Goal: Task Accomplishment & Management: Use online tool/utility

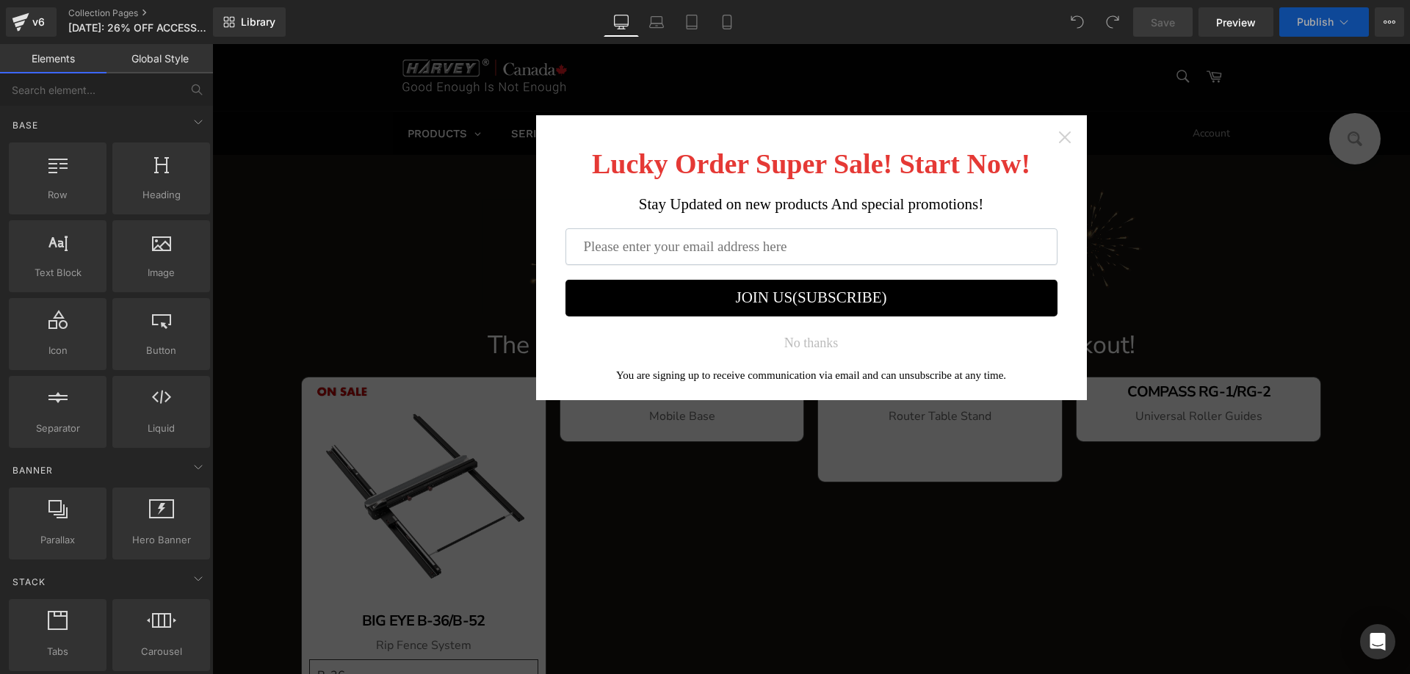
click at [1061, 134] on icon "Close widget" at bounding box center [1065, 137] width 12 height 12
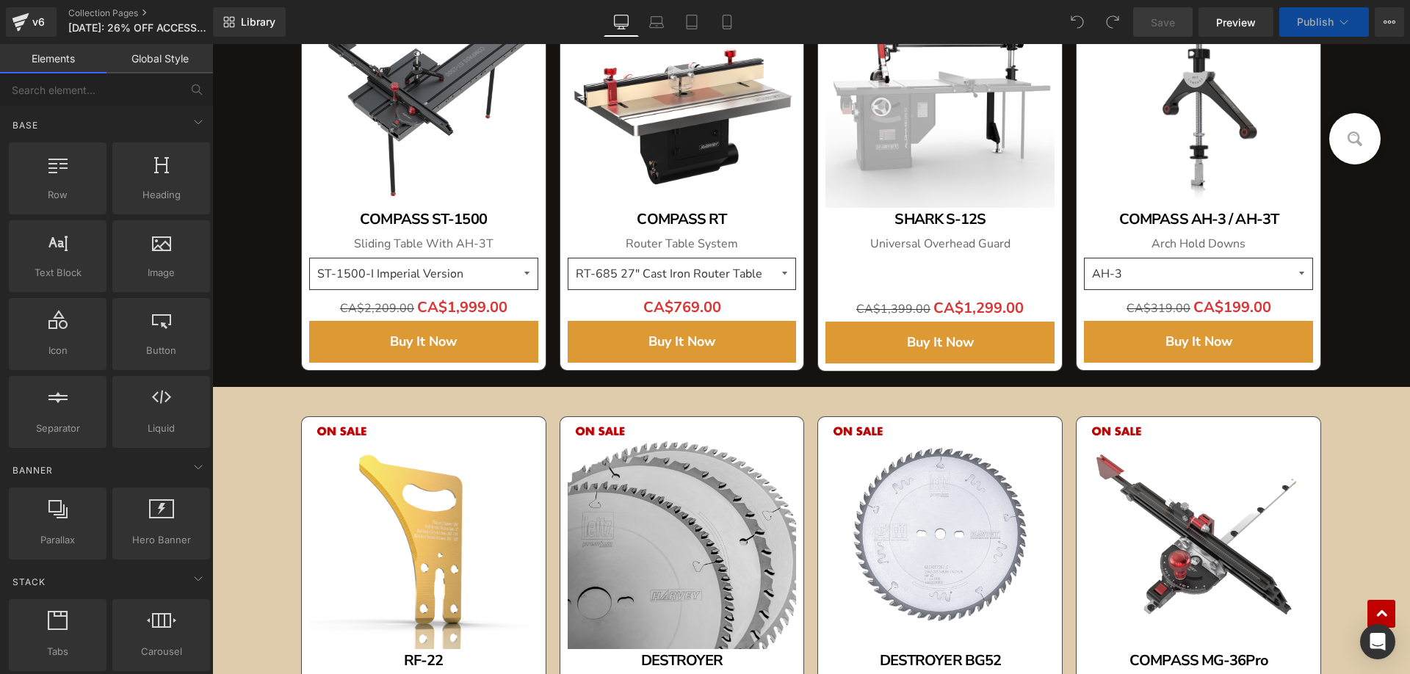
scroll to position [739, 0]
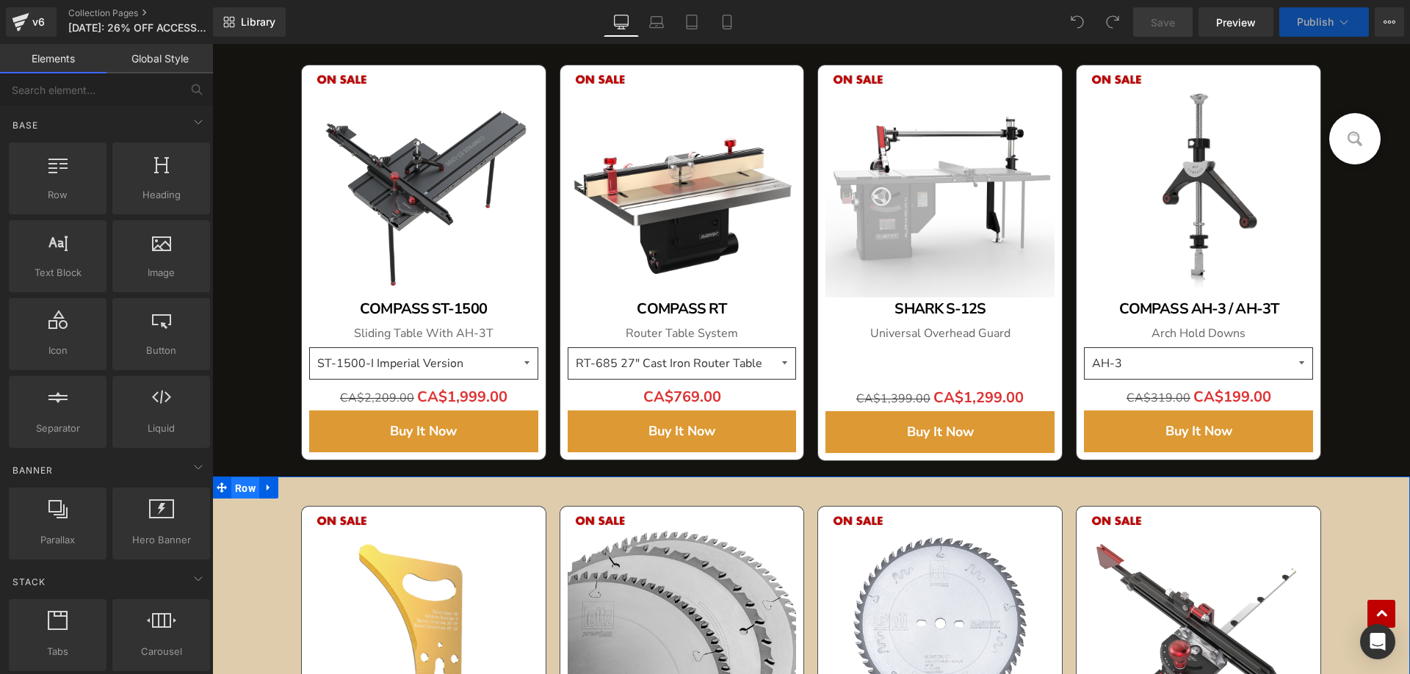
click at [242, 490] on span "Row" at bounding box center [245, 488] width 28 height 22
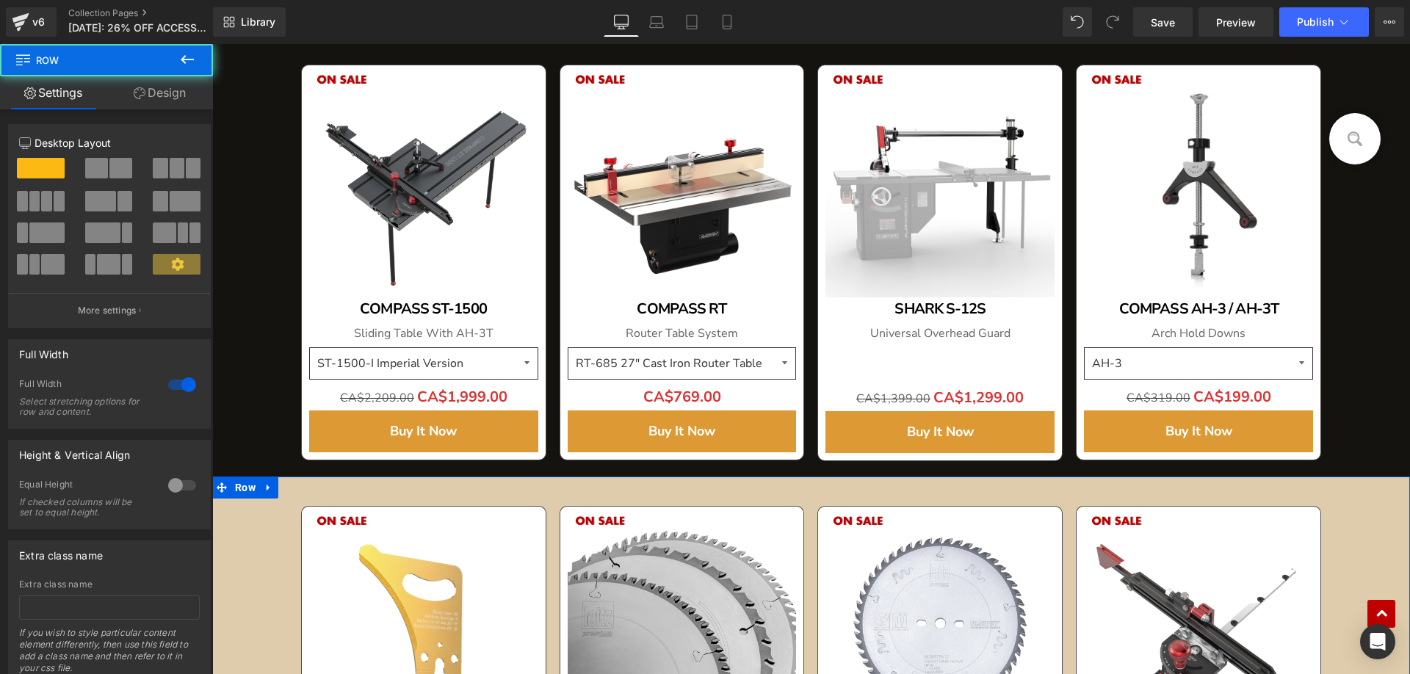
click at [162, 91] on link "Design" at bounding box center [160, 92] width 107 height 33
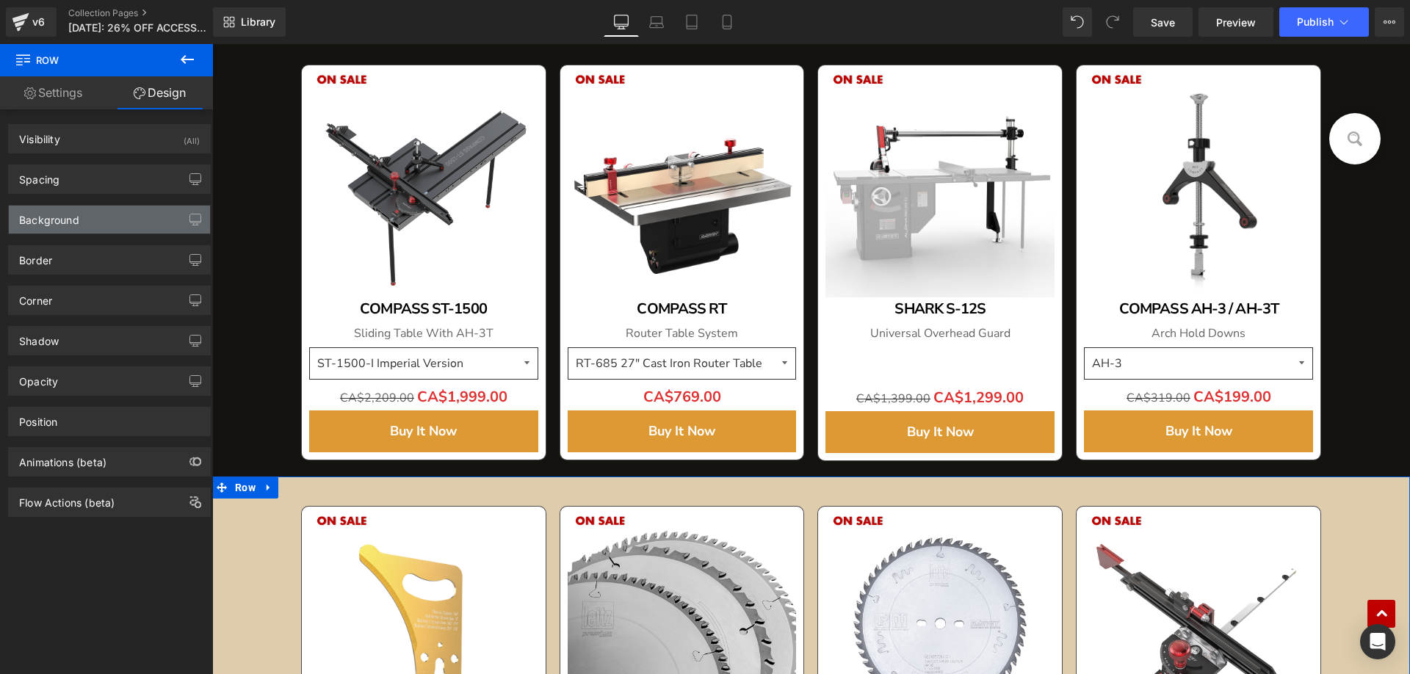
click at [76, 222] on div "Background" at bounding box center [49, 216] width 60 height 21
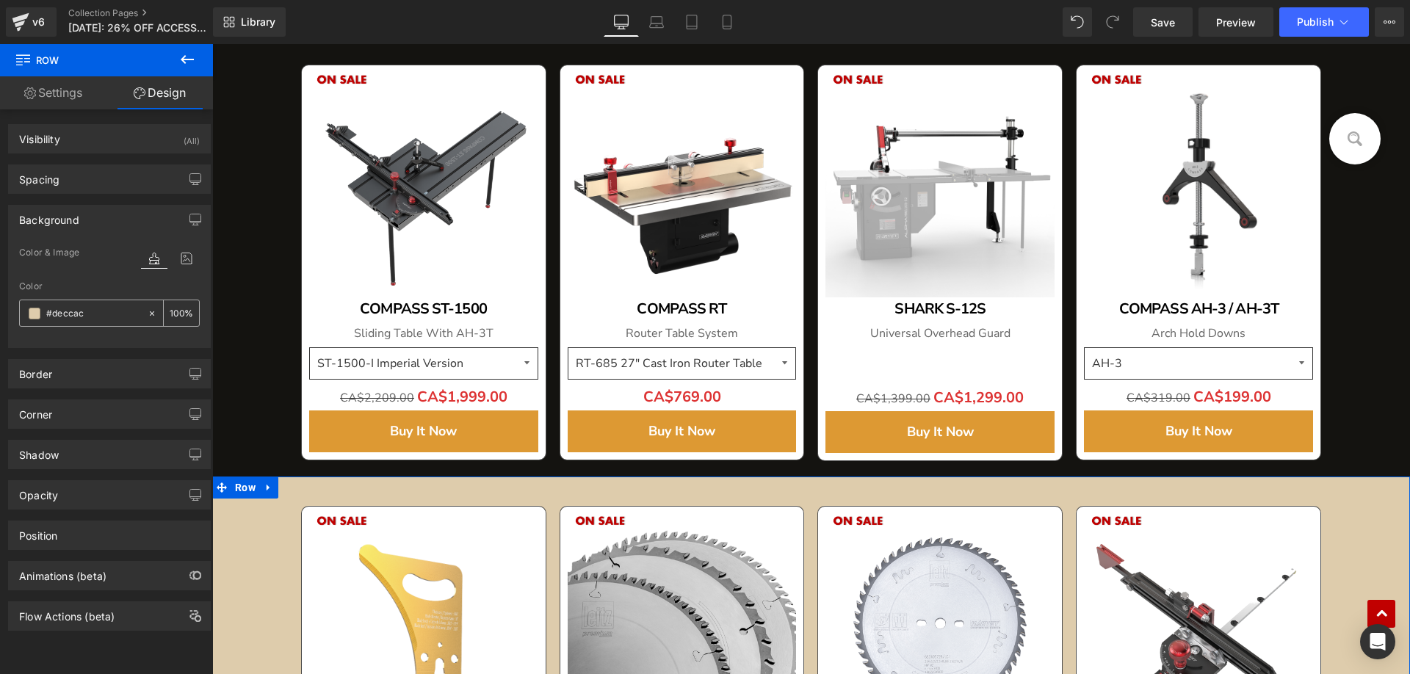
click at [99, 320] on input "#deccac" at bounding box center [93, 314] width 94 height 16
paste input "141310"
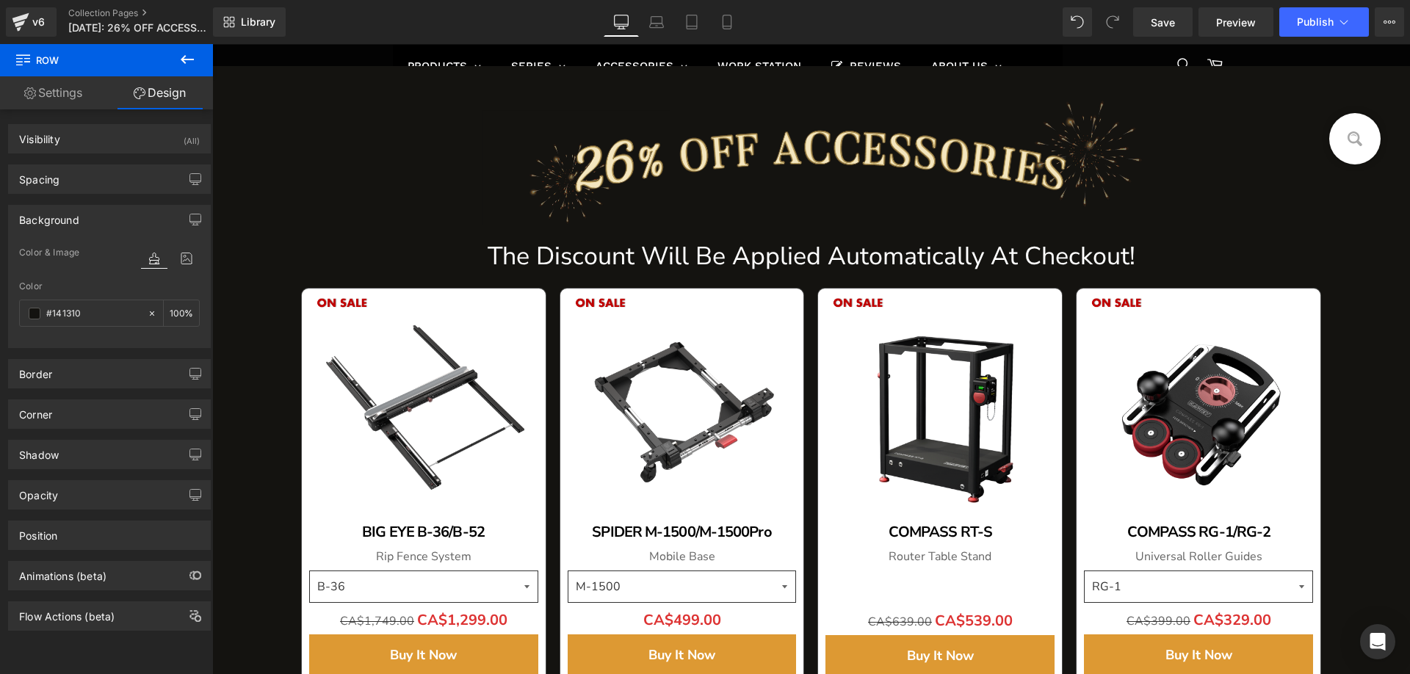
scroll to position [0, 0]
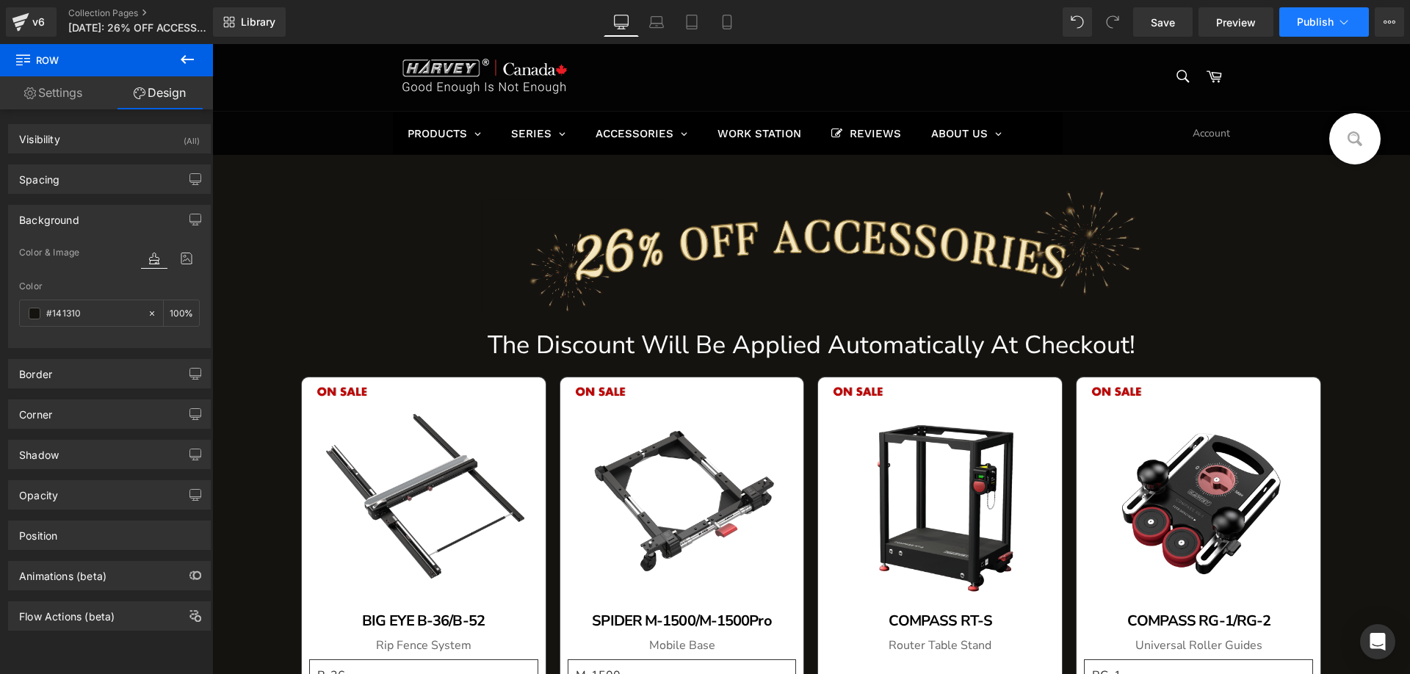
type input "#141310"
click at [1305, 12] on button "Publish" at bounding box center [1325, 21] width 90 height 29
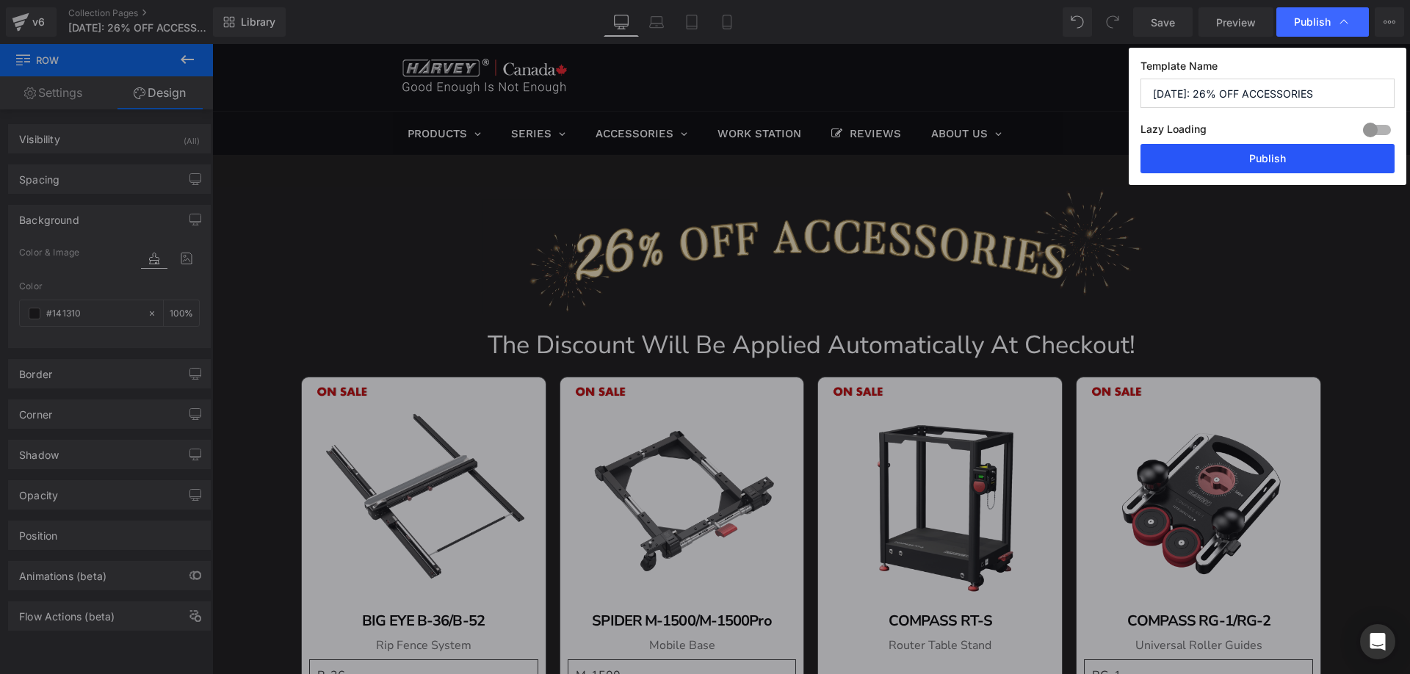
drag, startPoint x: 1214, startPoint y: 155, endPoint x: 1002, endPoint y: 111, distance: 216.8
click at [1214, 155] on button "Publish" at bounding box center [1268, 158] width 254 height 29
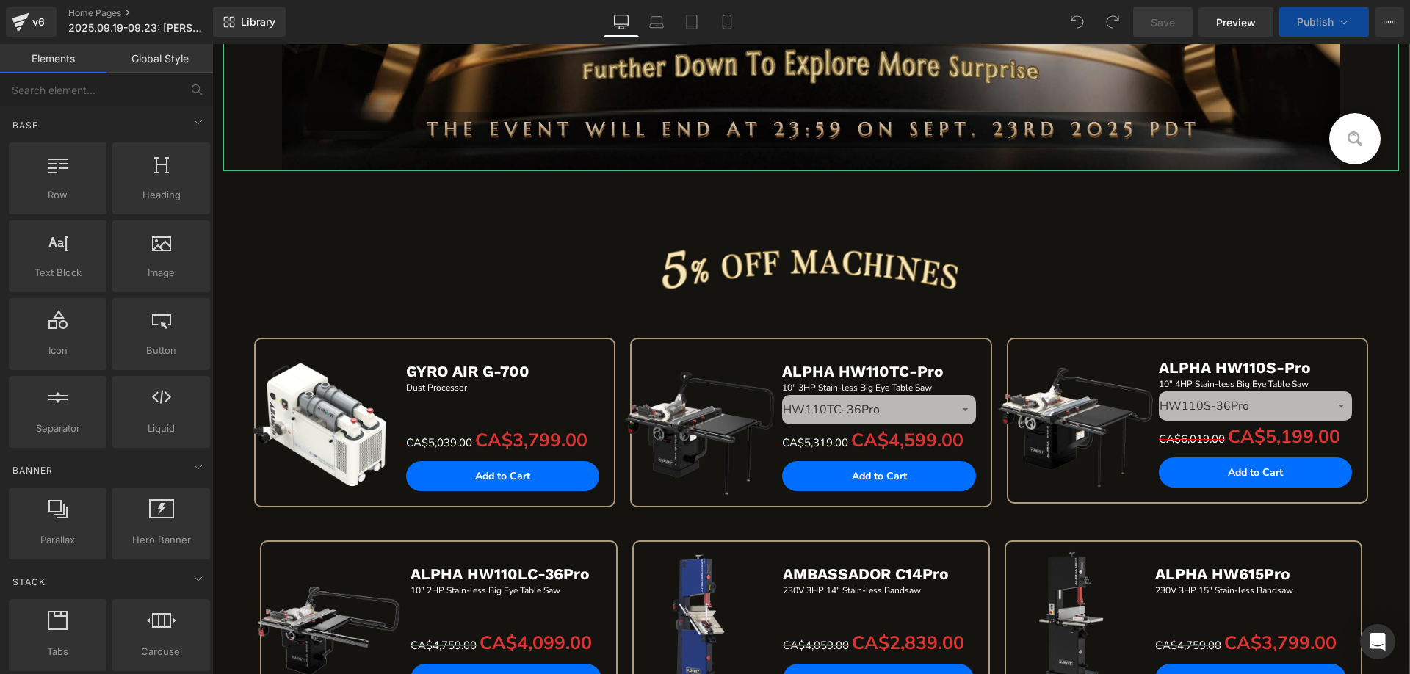
scroll to position [735, 0]
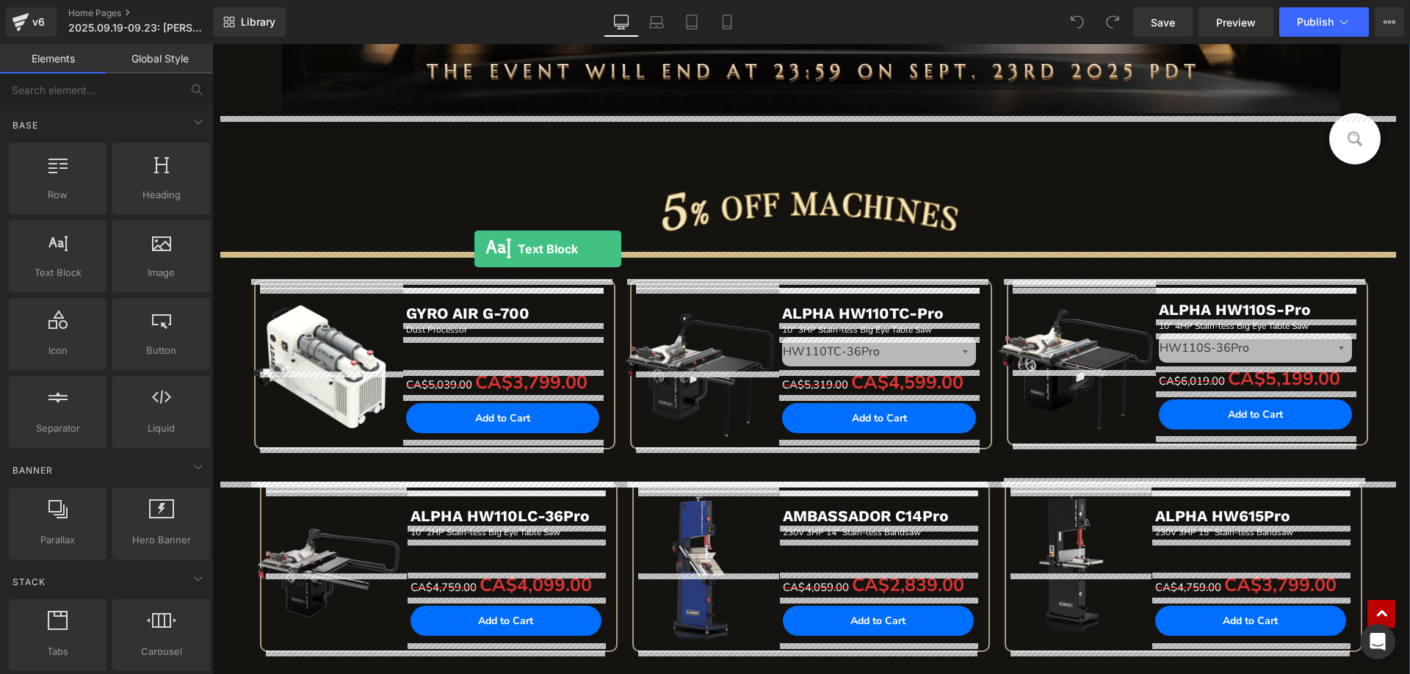
drag, startPoint x: 289, startPoint y: 307, endPoint x: 475, endPoint y: 249, distance: 194.0
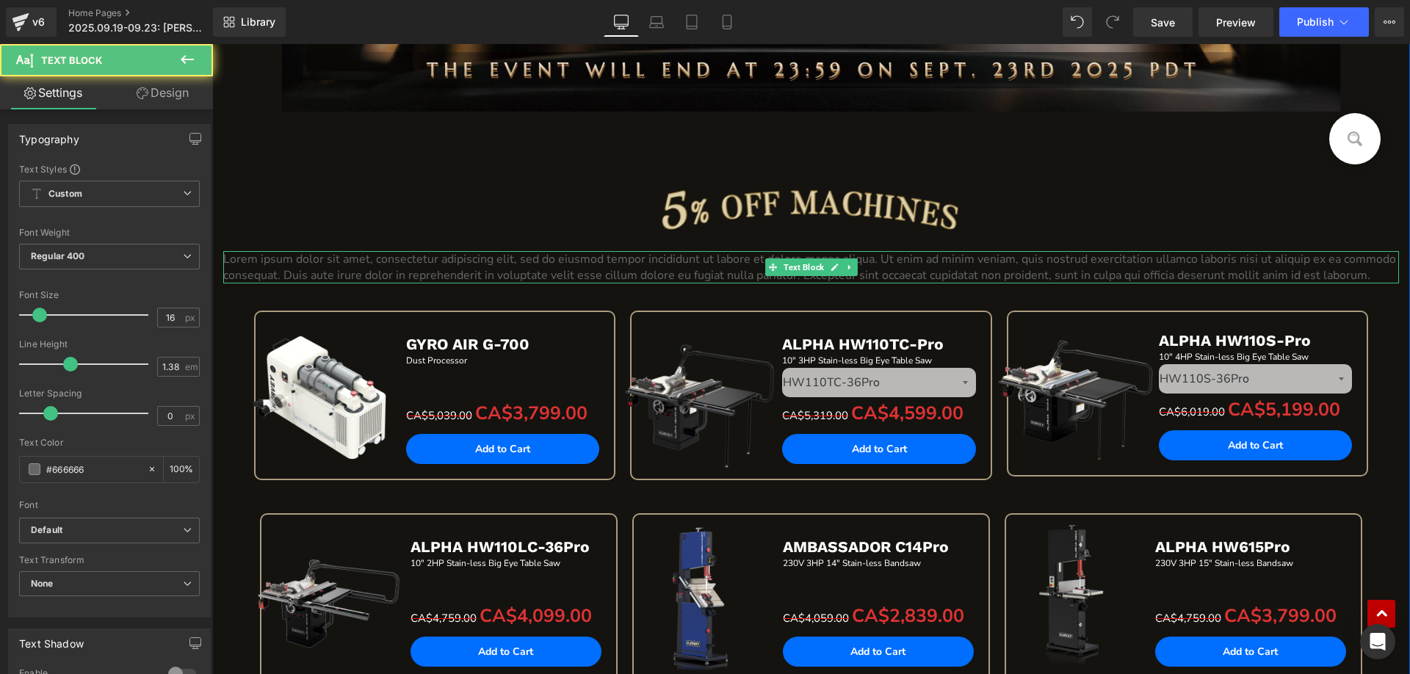
scroll to position [733, 0]
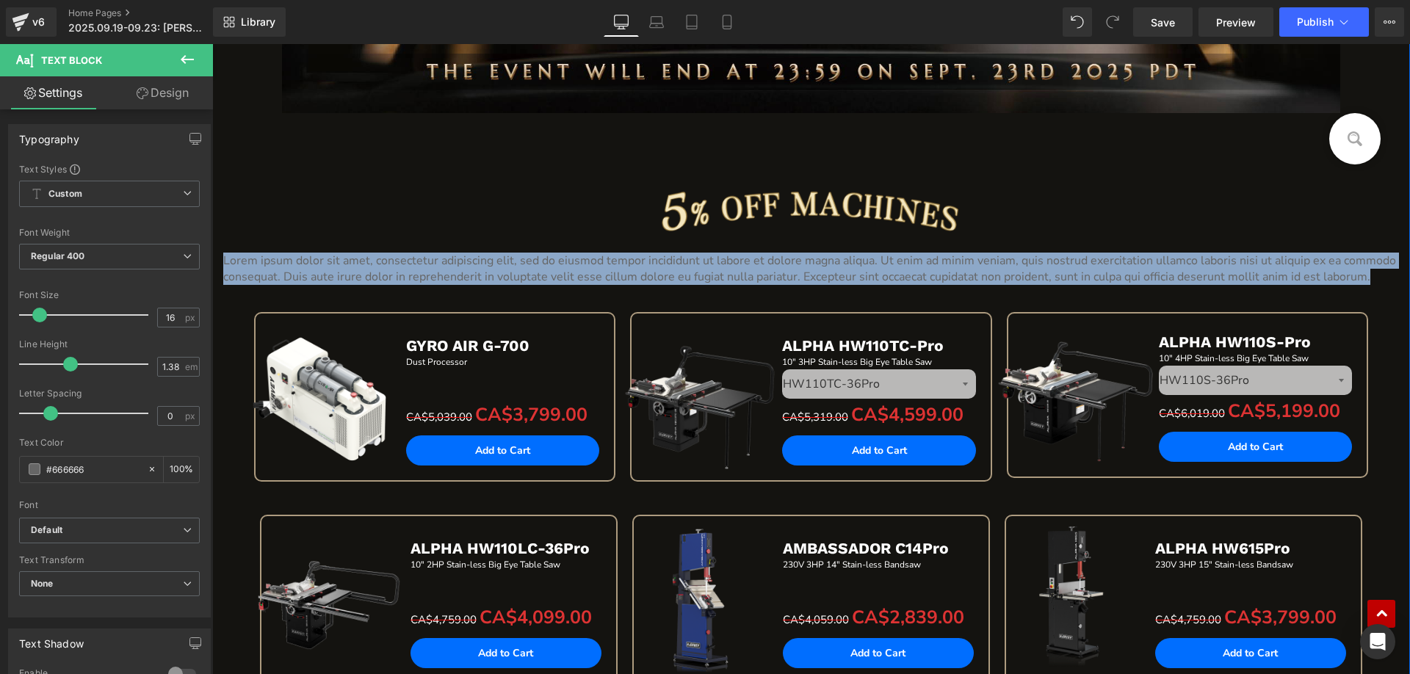
drag, startPoint x: 1362, startPoint y: 279, endPoint x: 328, endPoint y: 255, distance: 1034.6
click at [217, 259] on div "Image Image Lorem ipsum dolor sit amet, consectetur adipiscing elit, sed do eiu…" at bounding box center [811, 183] width 1198 height 1483
paste div
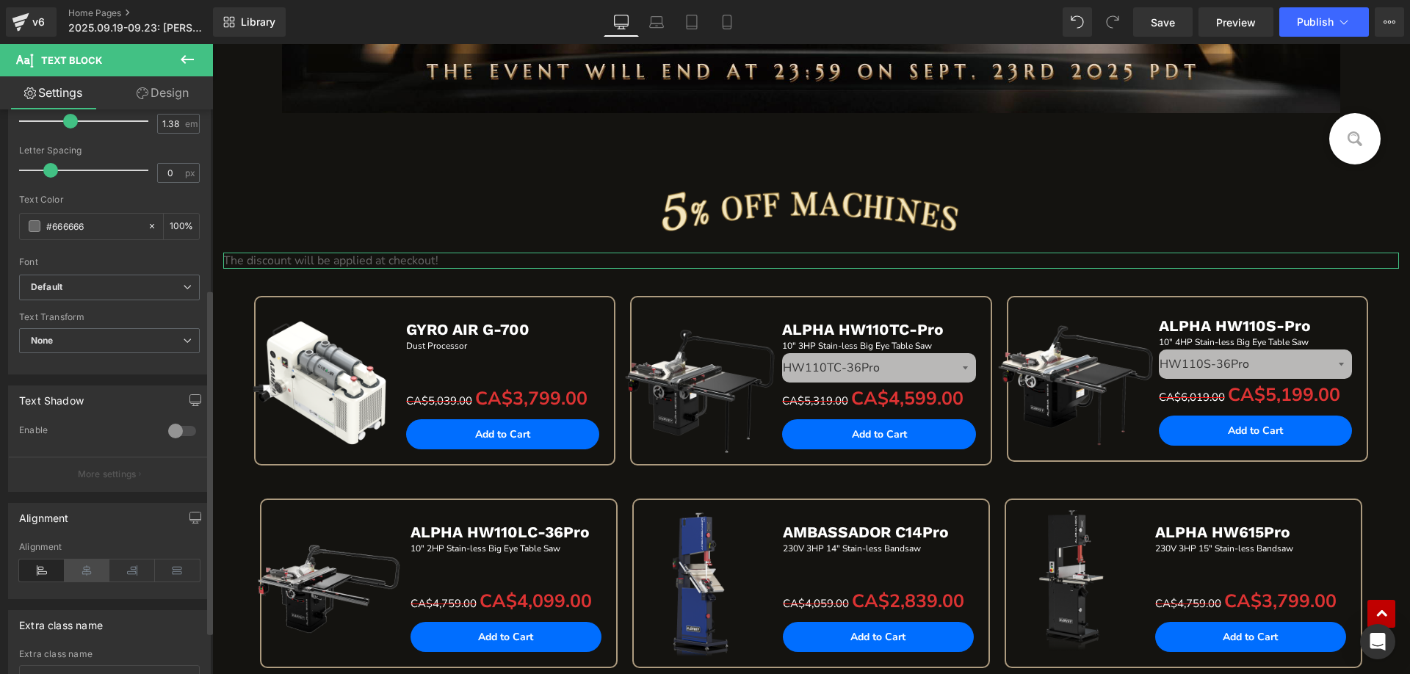
scroll to position [294, 0]
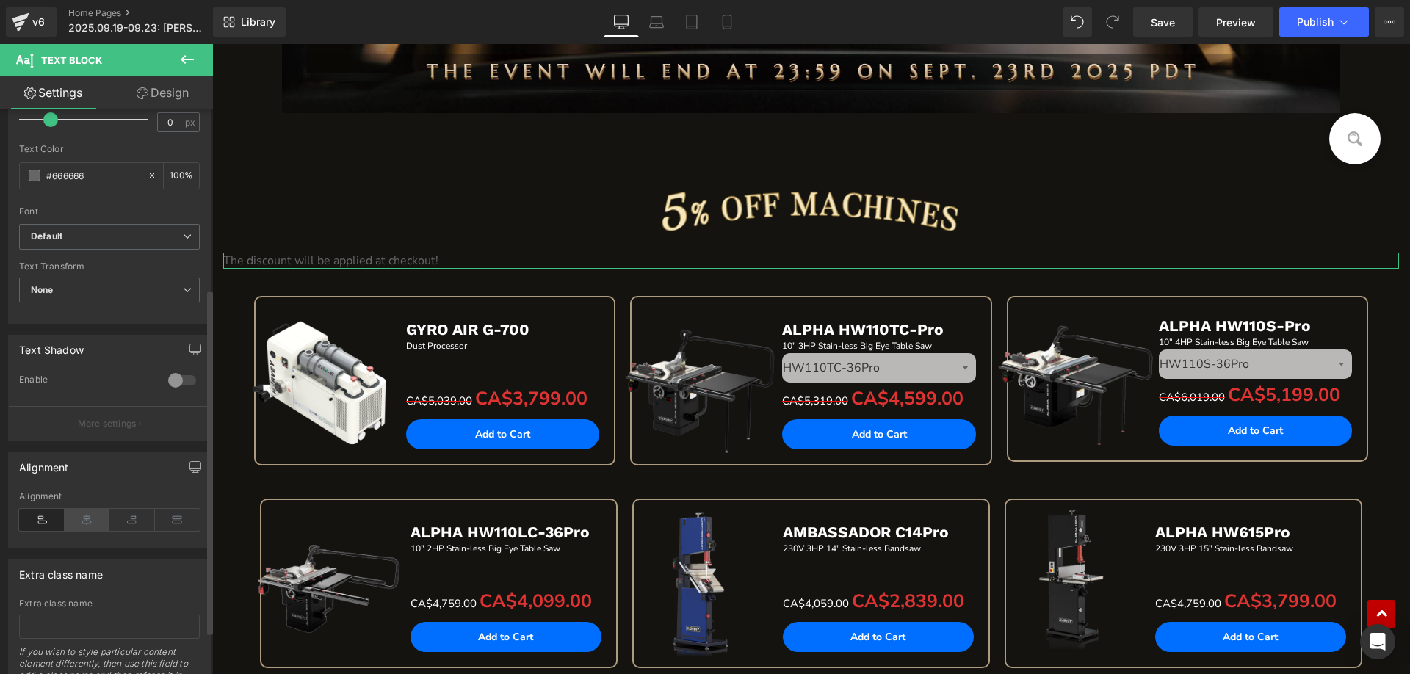
drag, startPoint x: 81, startPoint y: 520, endPoint x: 85, endPoint y: 510, distance: 11.2
click at [82, 517] on icon at bounding box center [88, 520] width 46 height 22
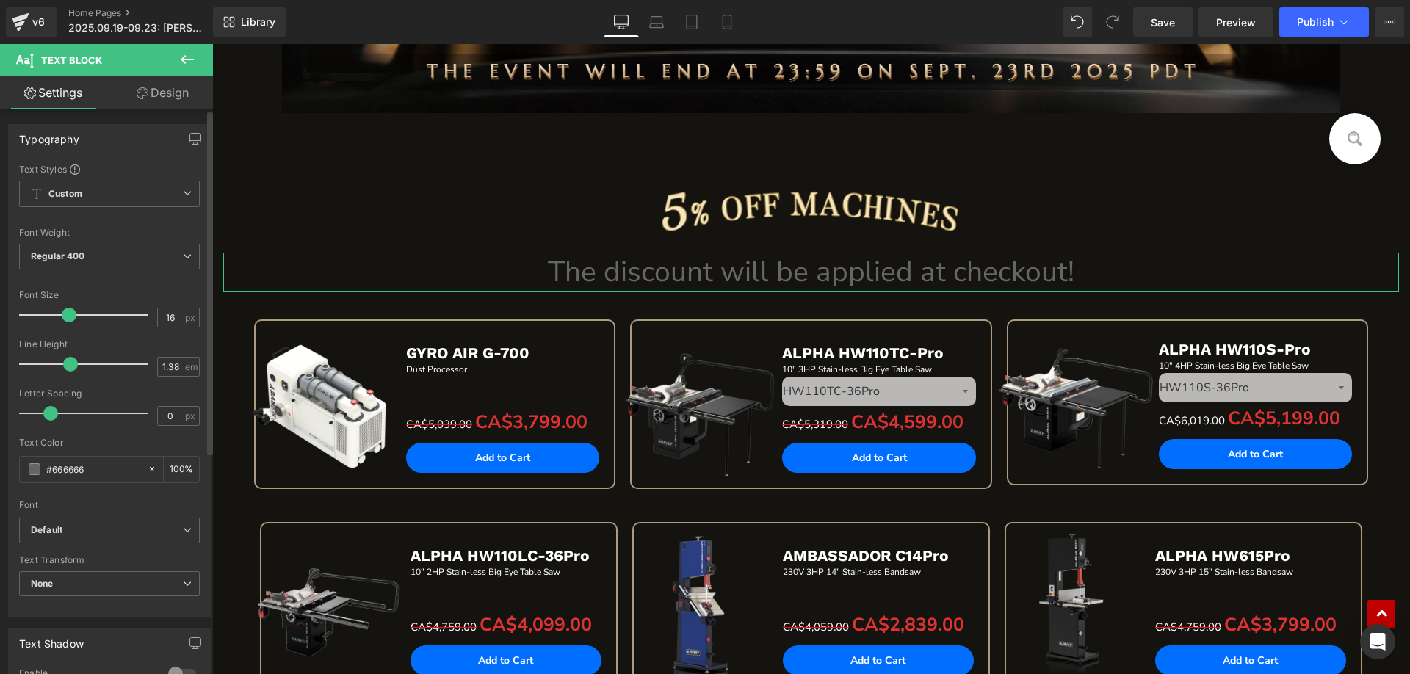
drag, startPoint x: 36, startPoint y: 317, endPoint x: 65, endPoint y: 315, distance: 28.7
click at [65, 315] on span at bounding box center [69, 315] width 15 height 15
click at [35, 464] on span at bounding box center [35, 470] width 12 height 12
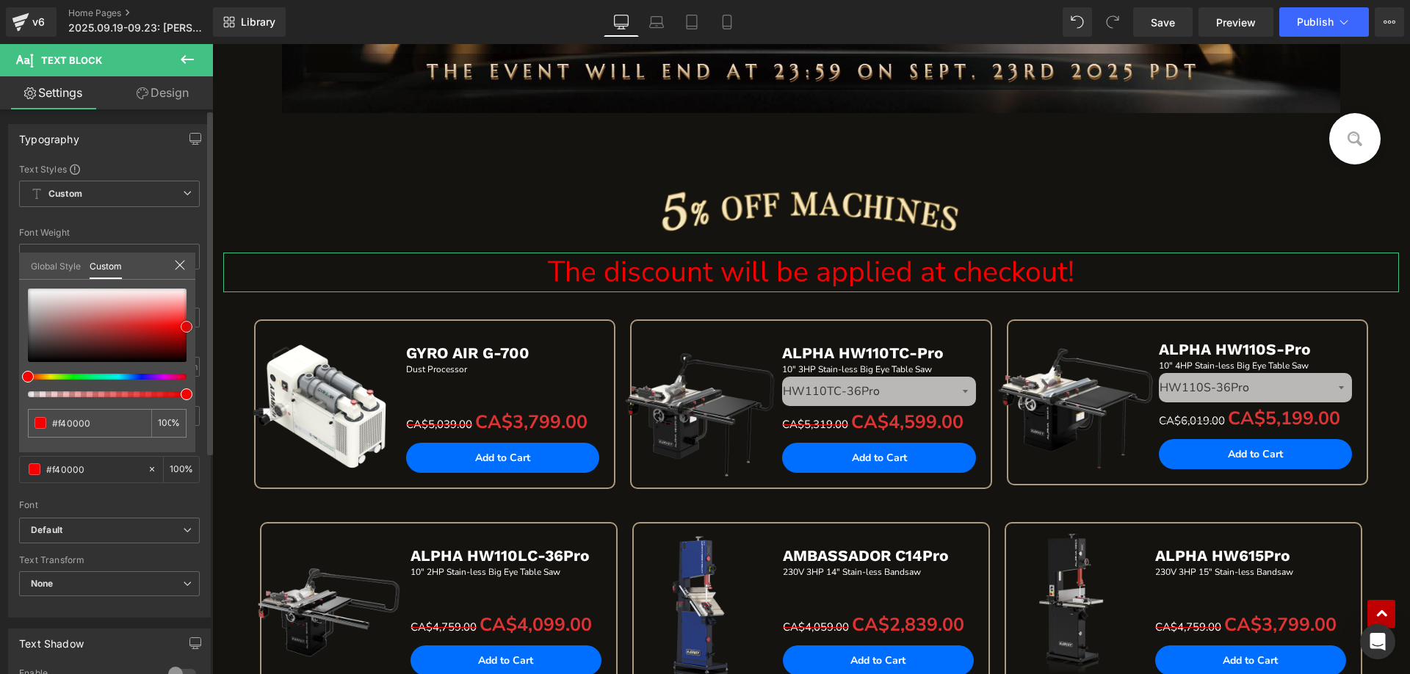
drag, startPoint x: 28, startPoint y: 330, endPoint x: 187, endPoint y: 324, distance: 158.8
click at [187, 324] on span at bounding box center [187, 327] width 12 height 12
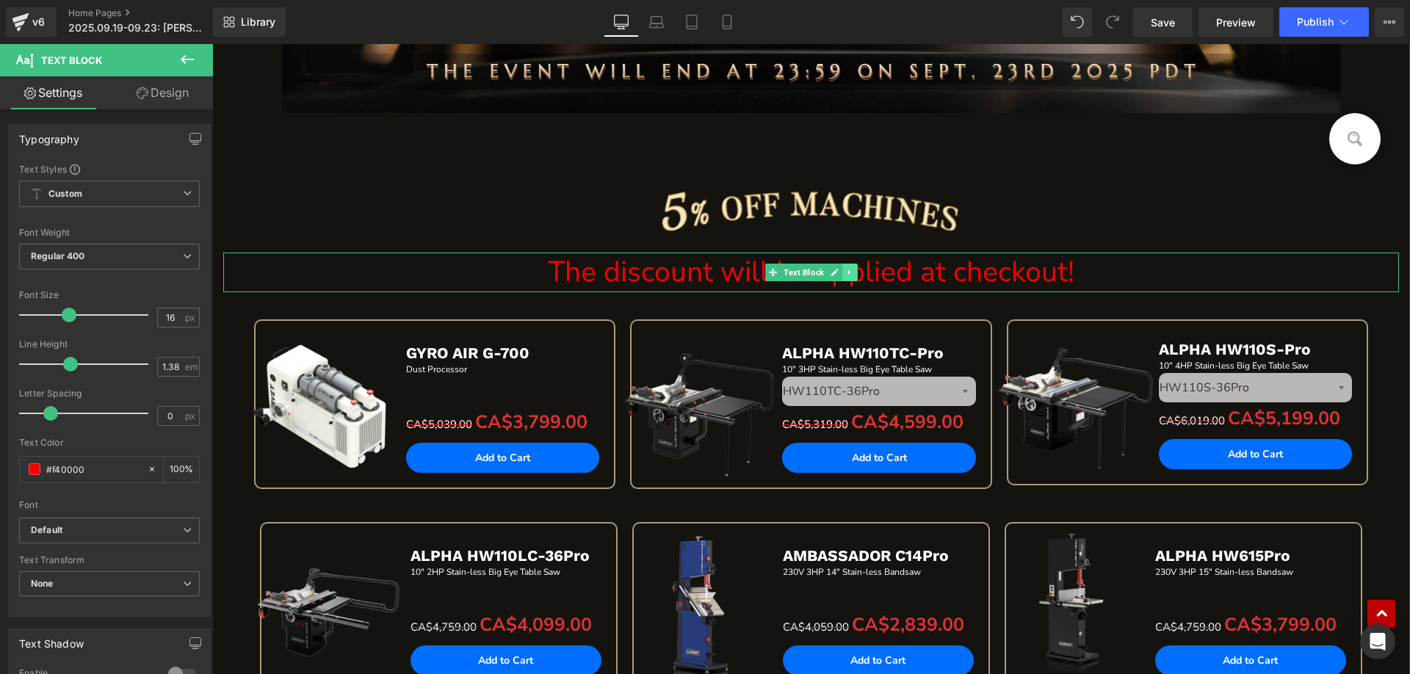
click at [846, 272] on icon at bounding box center [849, 272] width 8 height 9
click at [838, 273] on icon at bounding box center [842, 272] width 8 height 8
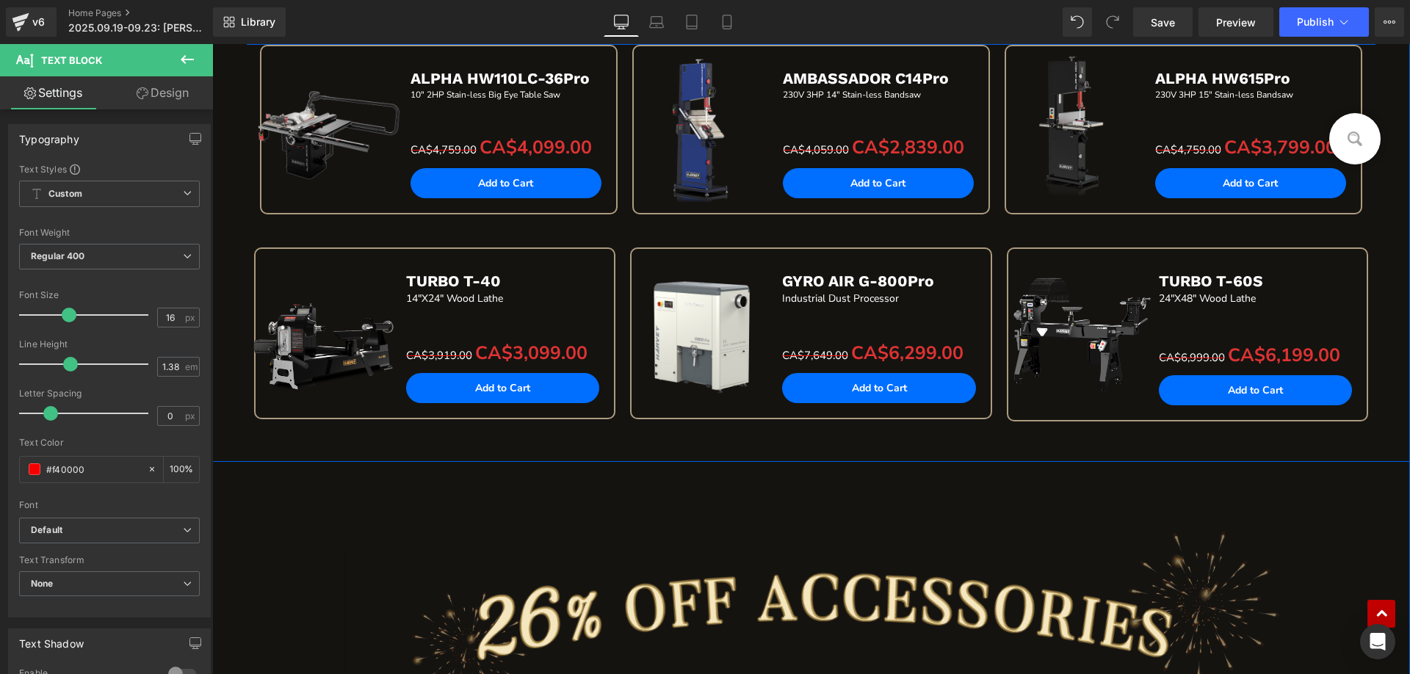
scroll to position [1615, 0]
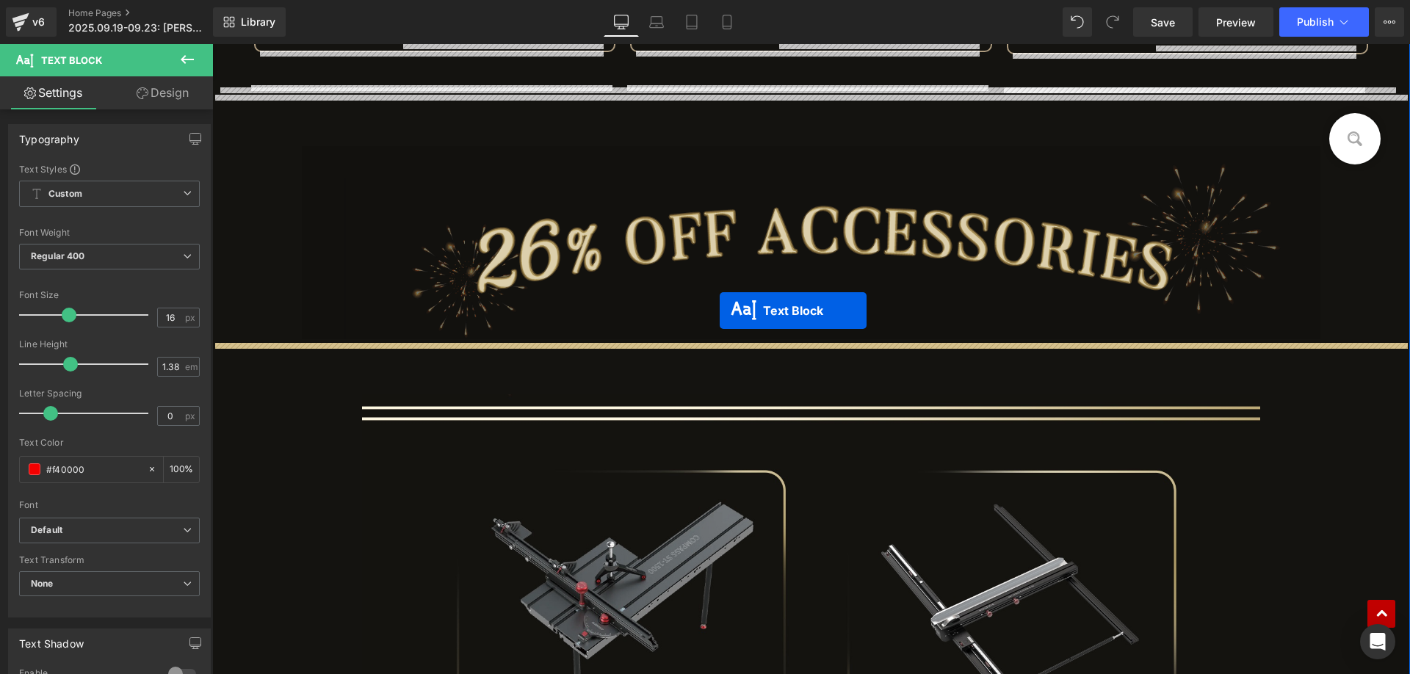
drag, startPoint x: 766, startPoint y: 311, endPoint x: 720, endPoint y: 311, distance: 46.3
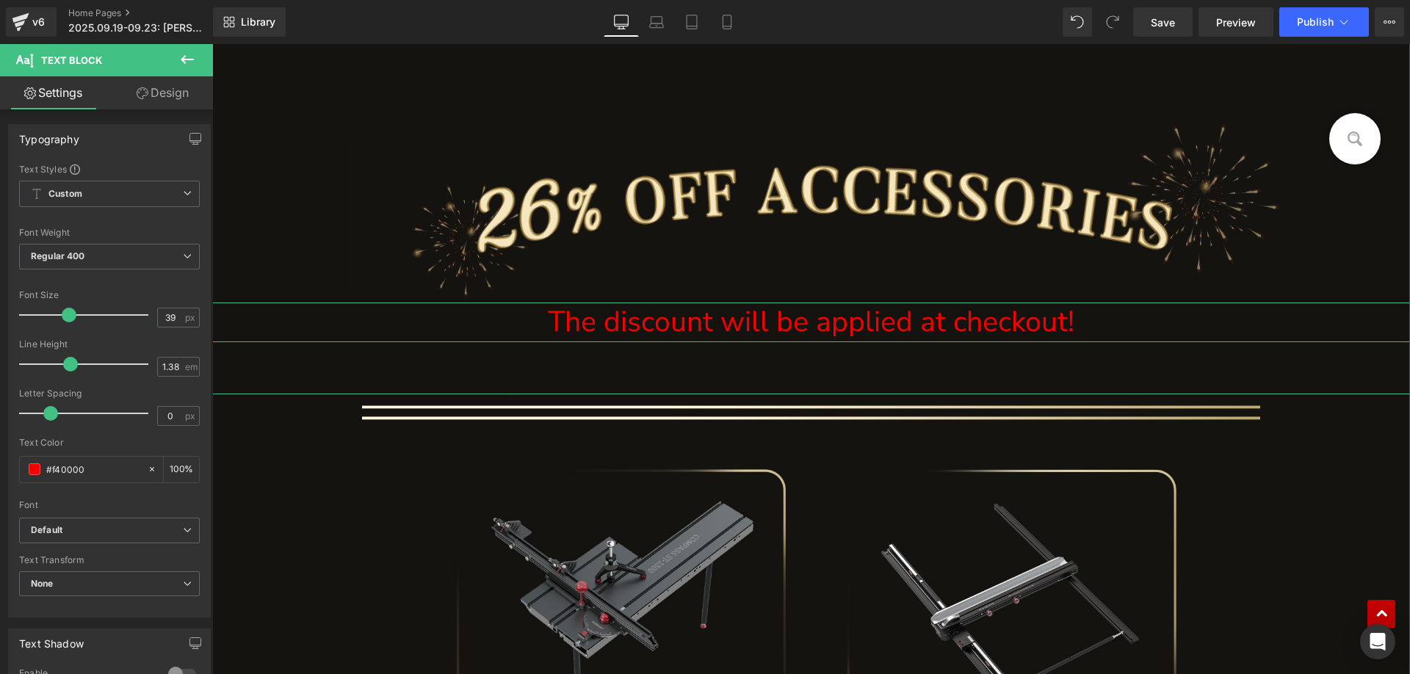
scroll to position [1578, 0]
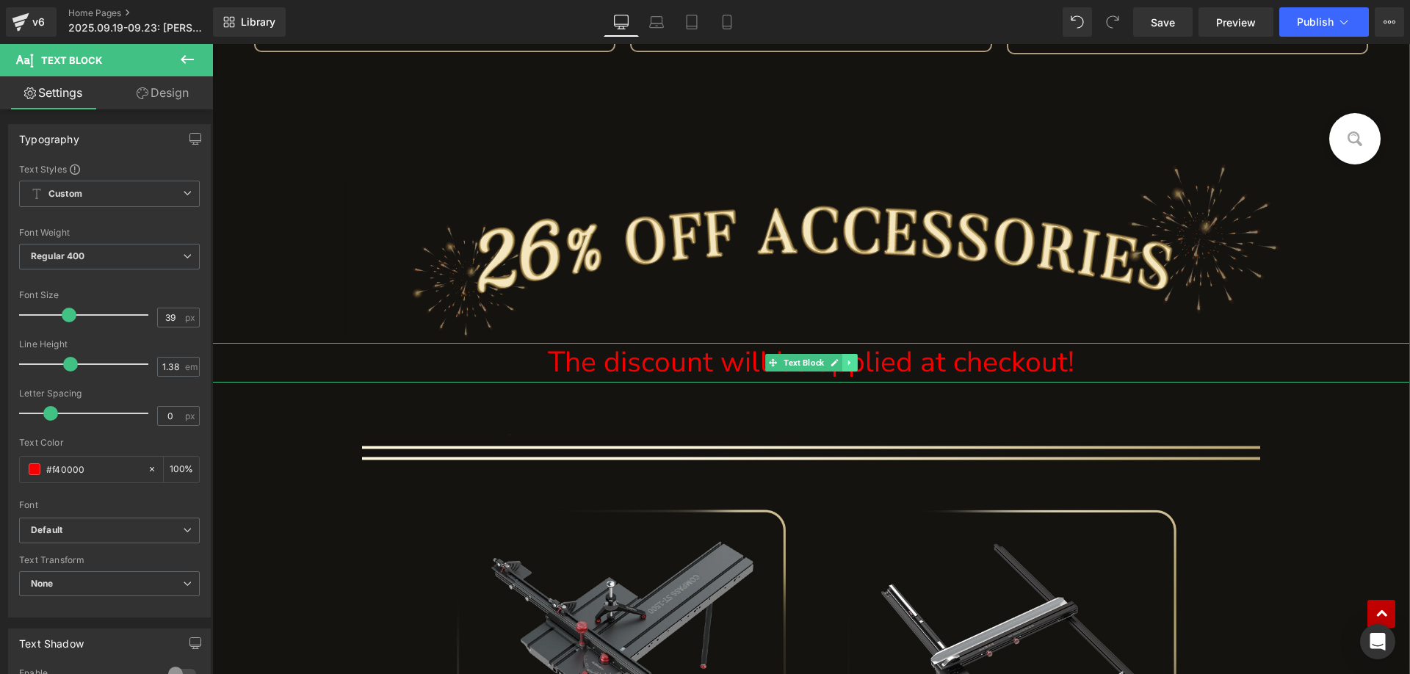
click at [849, 361] on link at bounding box center [850, 363] width 15 height 18
click at [854, 365] on icon at bounding box center [858, 362] width 8 height 8
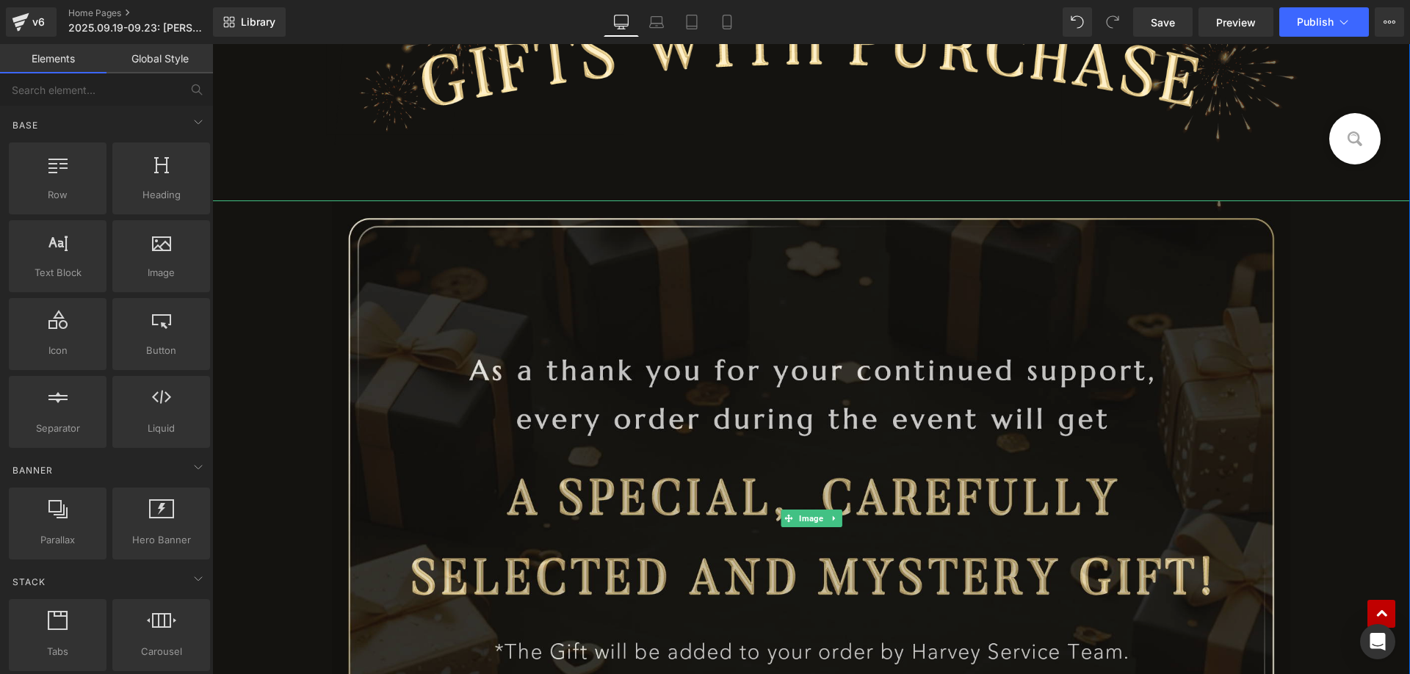
scroll to position [2680, 0]
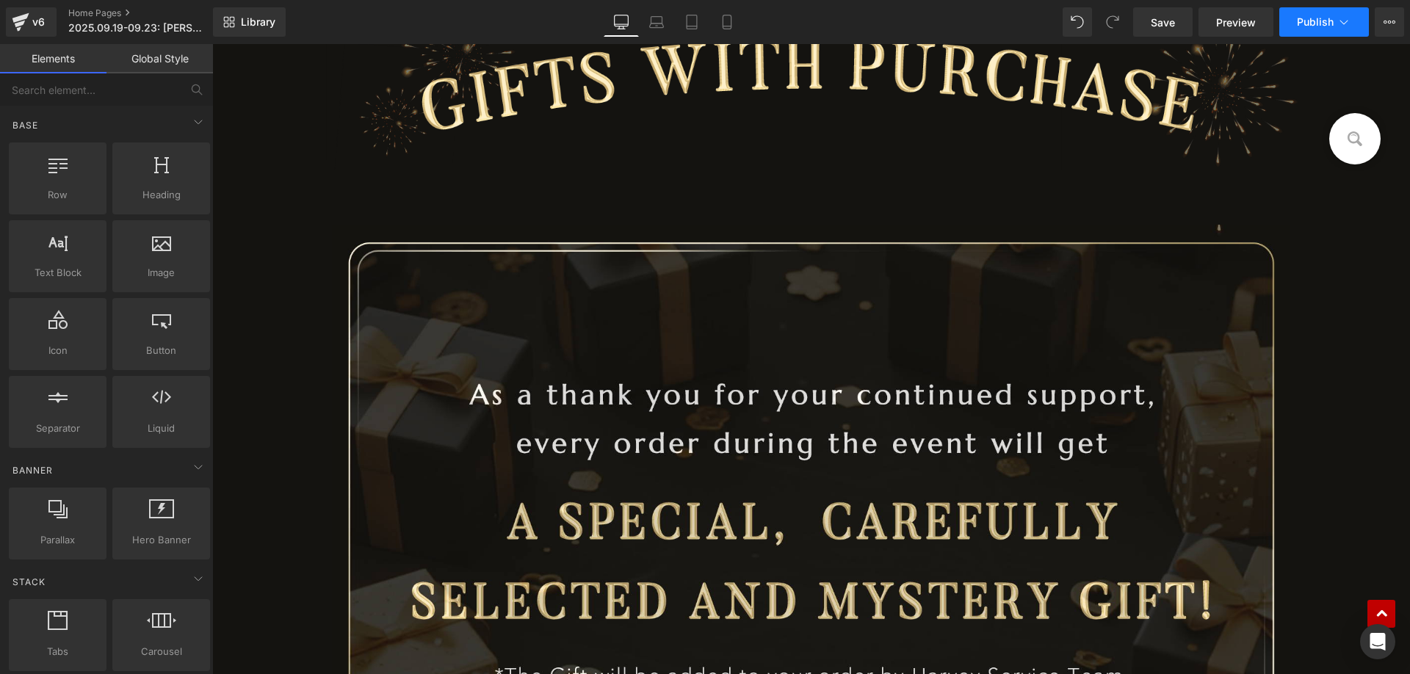
click at [1308, 24] on span "Publish" at bounding box center [1315, 22] width 37 height 12
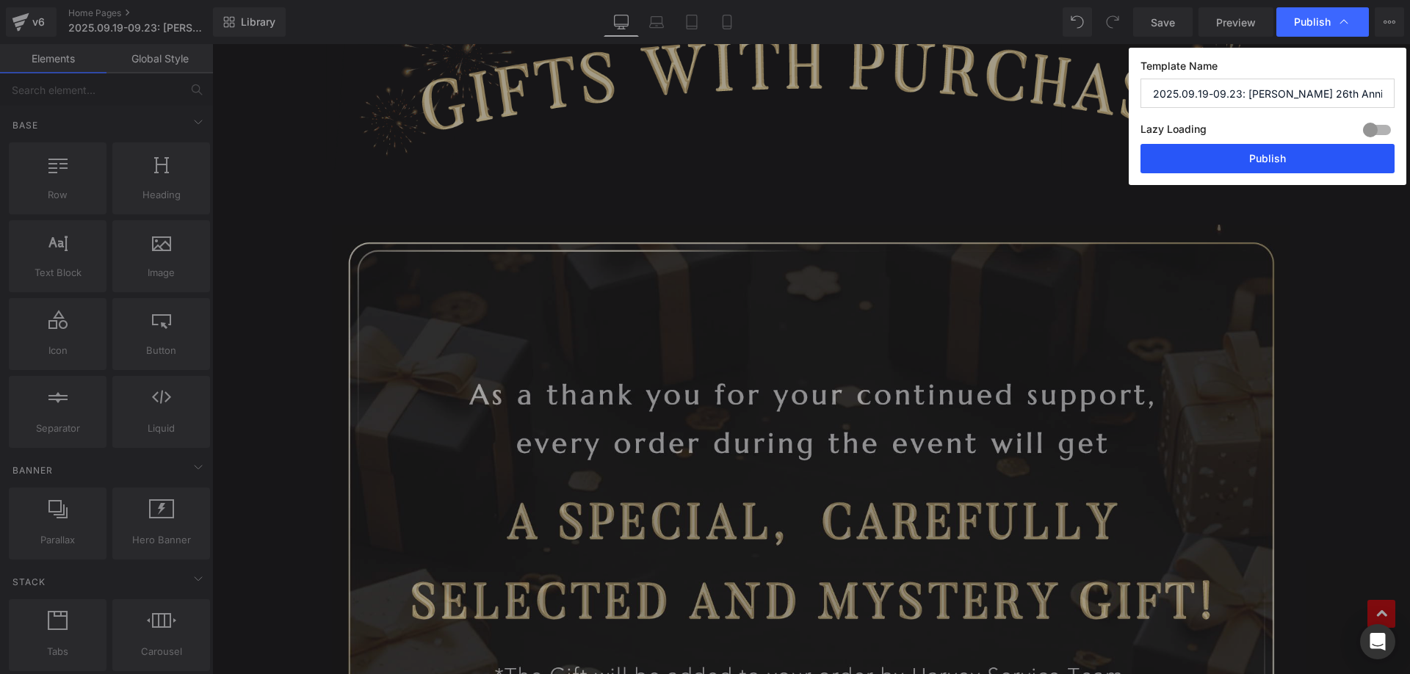
drag, startPoint x: 1234, startPoint y: 158, endPoint x: 507, endPoint y: 166, distance: 727.3
click at [1234, 158] on button "Publish" at bounding box center [1268, 158] width 254 height 29
